Goal: Navigation & Orientation: Find specific page/section

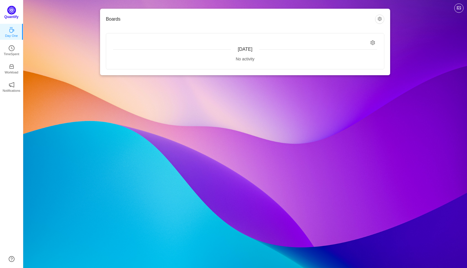
click at [15, 16] on p "Quantify" at bounding box center [11, 16] width 14 height 5
click at [15, 12] on img at bounding box center [11, 10] width 9 height 9
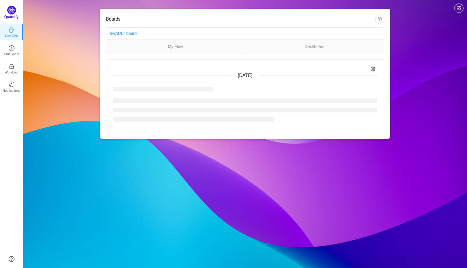
click at [15, 12] on img at bounding box center [11, 10] width 9 height 9
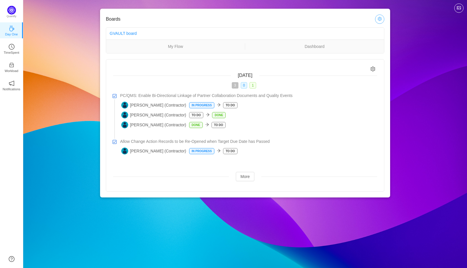
click at [381, 18] on button "button" at bounding box center [379, 18] width 9 height 9
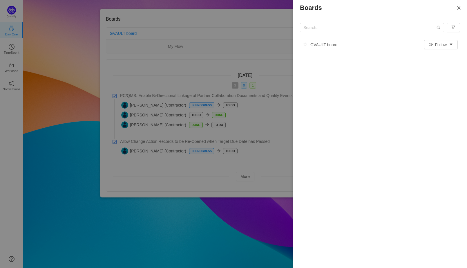
click at [458, 9] on icon "icon: close" at bounding box center [458, 7] width 3 height 3
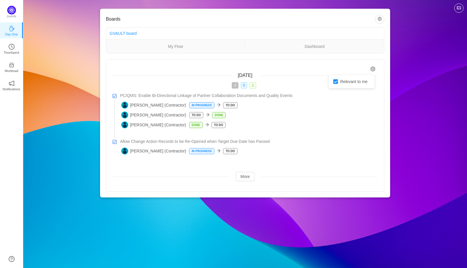
click at [374, 69] on icon "icon: setting" at bounding box center [372, 68] width 5 height 5
click at [14, 13] on img at bounding box center [11, 10] width 9 height 9
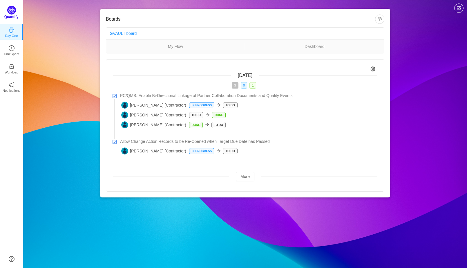
click at [14, 13] on img at bounding box center [11, 10] width 9 height 9
click at [8, 51] on p "TimeSpent" at bounding box center [12, 52] width 16 height 5
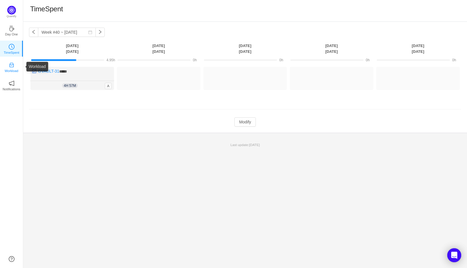
click at [9, 64] on link "Workload" at bounding box center [12, 67] width 6 height 6
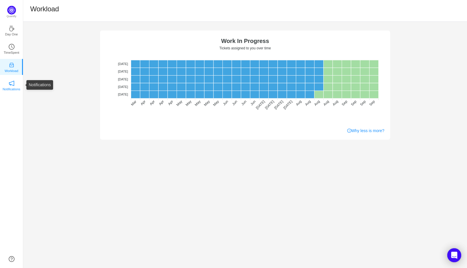
click at [10, 86] on p "Notifications" at bounding box center [12, 88] width 18 height 5
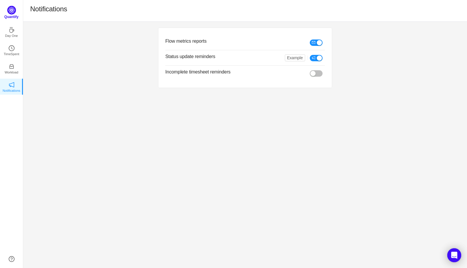
click at [12, 13] on img at bounding box center [11, 10] width 9 height 9
